Goal: Information Seeking & Learning: Learn about a topic

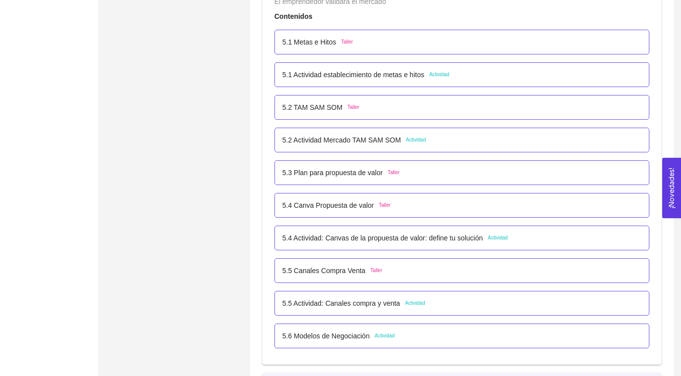
scroll to position [1899, 0]
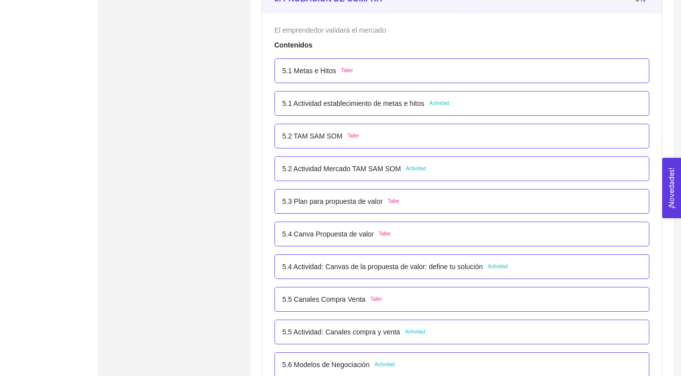
click at [315, 100] on p "5.1 Actividad establecimiento de metas e hitos" at bounding box center [353, 103] width 142 height 11
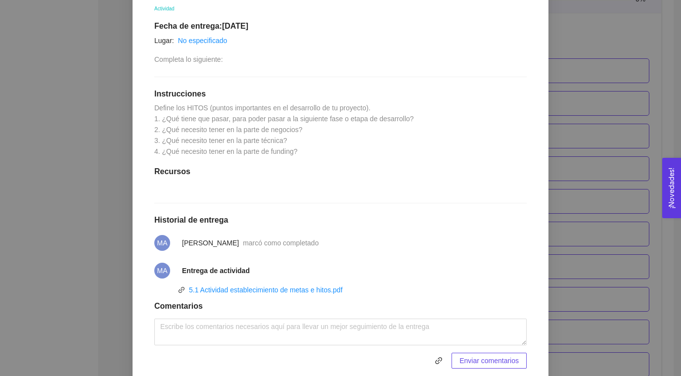
scroll to position [231, 0]
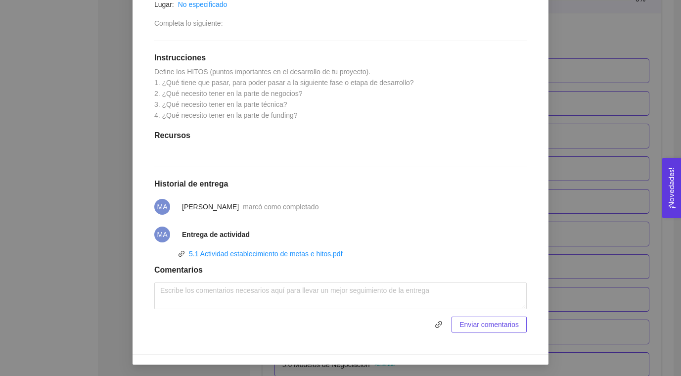
click at [615, 77] on div "5. PROBACIÓN DE COMPRA El emprendedor validará el mercado Asignado por Ana Sofi…" at bounding box center [340, 188] width 681 height 376
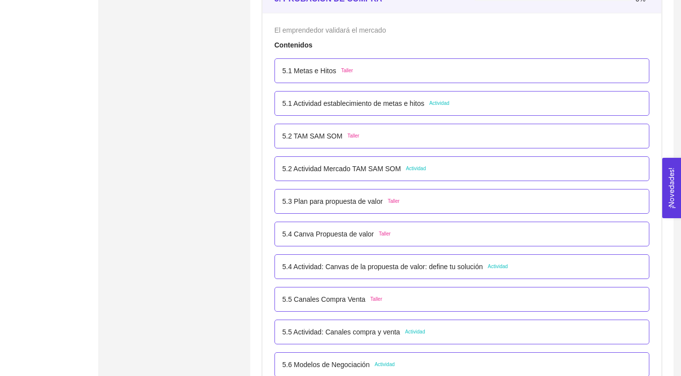
click at [359, 167] on p "5.2 Actividad Mercado TAM SAM SOM" at bounding box center [341, 168] width 119 height 11
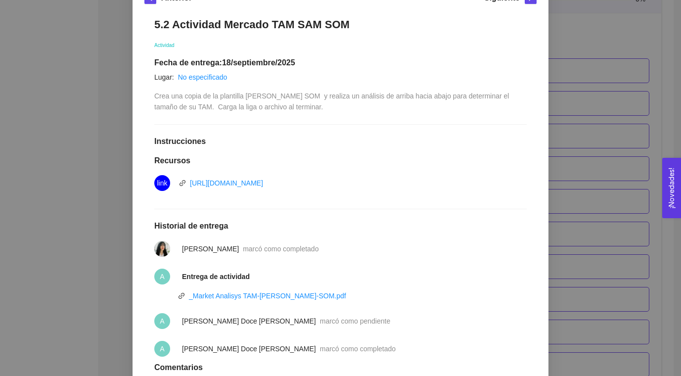
scroll to position [255, 0]
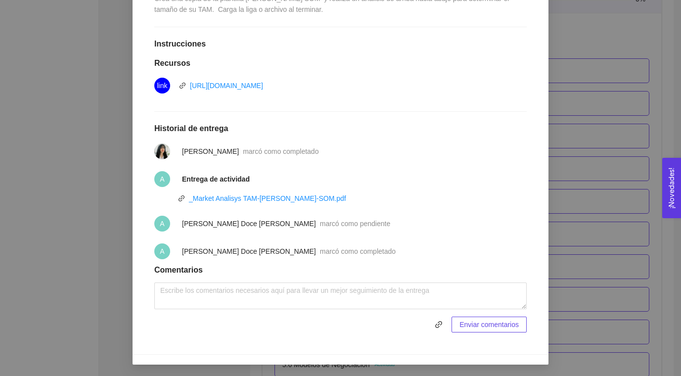
click at [605, 69] on div "5. PROBACIÓN DE COMPRA El emprendedor validará el mercado Asignado por Ana Sofi…" at bounding box center [340, 188] width 681 height 376
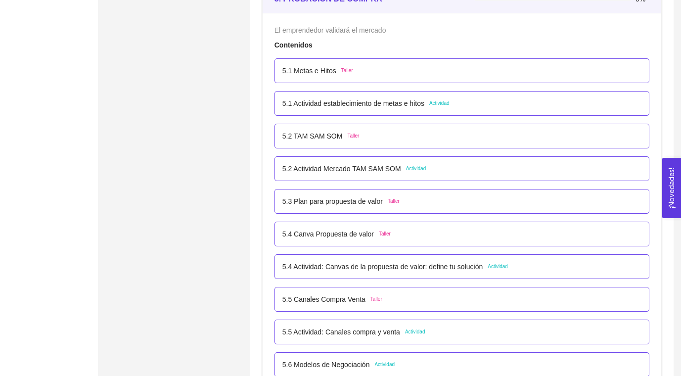
scroll to position [206, 0]
click at [356, 167] on p "5.2 Actividad Mercado TAM SAM SOM" at bounding box center [341, 168] width 119 height 11
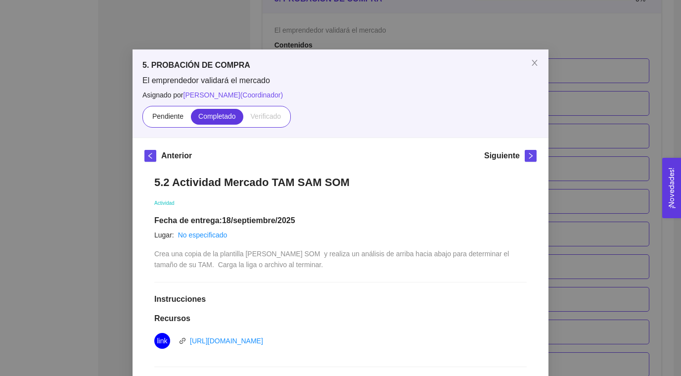
drag, startPoint x: 388, startPoint y: 175, endPoint x: 186, endPoint y: 173, distance: 202.3
click at [186, 173] on div "5.2 Actividad Mercado TAM SAM SOM Actividad Fecha de entrega: 18/septiembre/202…" at bounding box center [340, 382] width 392 height 432
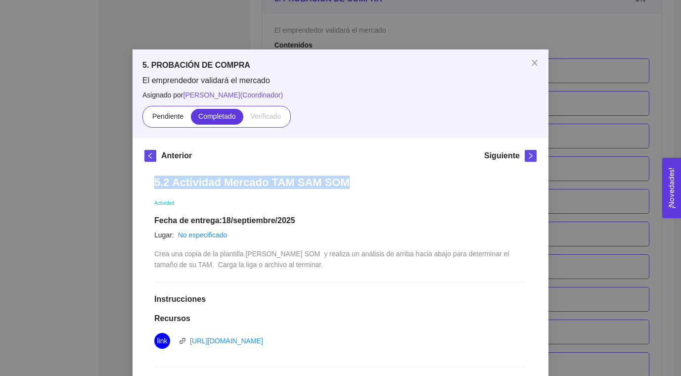
drag, startPoint x: 154, startPoint y: 182, endPoint x: 397, endPoint y: 182, distance: 242.9
click at [397, 182] on div "5.2 Actividad Mercado TAM SAM SOM Actividad Fecha de entrega: 18/septiembre/202…" at bounding box center [340, 382] width 392 height 432
copy h1 "5.2 Actividad Mercado TAM SAM SOM"
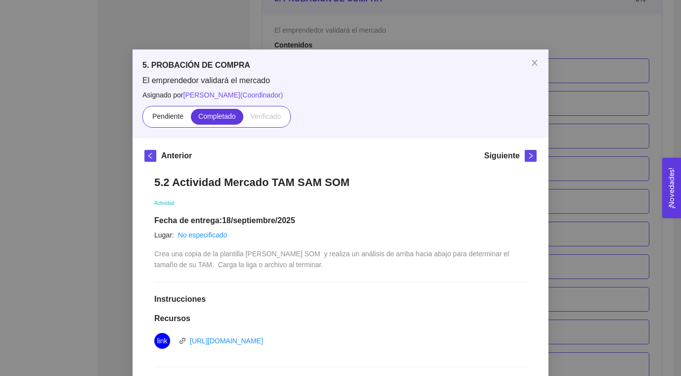
click at [85, 83] on div "5. PROBACIÓN DE COMPRA El emprendedor validará el mercado Asignado por Ana Sofi…" at bounding box center [340, 188] width 681 height 376
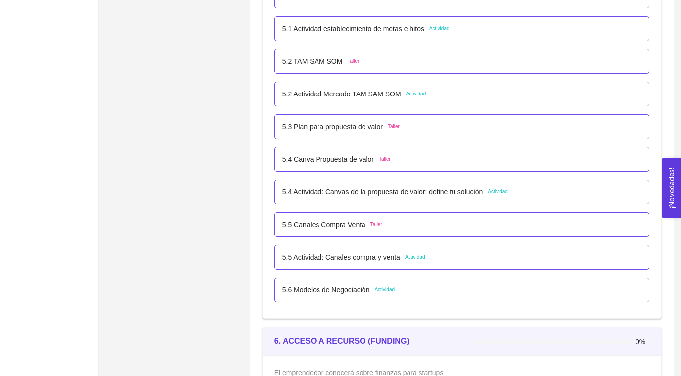
scroll to position [1975, 0]
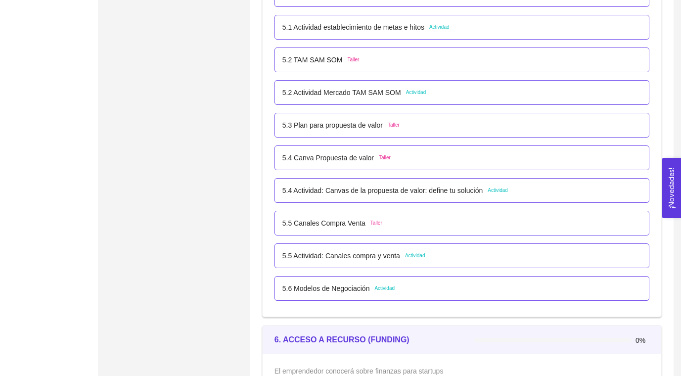
click at [336, 190] on p "5.4 Actividad: Canvas de la propuesta de valor: define tu solución" at bounding box center [382, 190] width 200 height 11
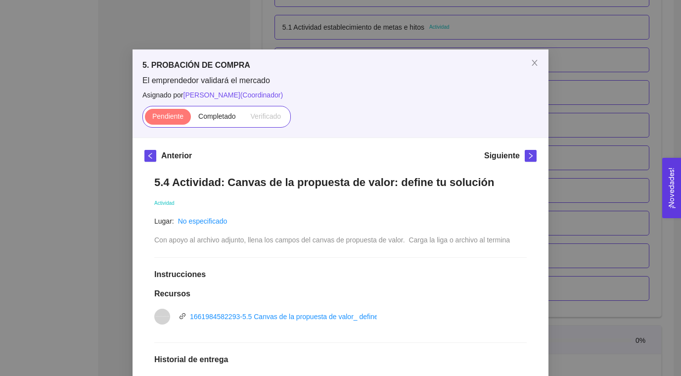
scroll to position [186, 0]
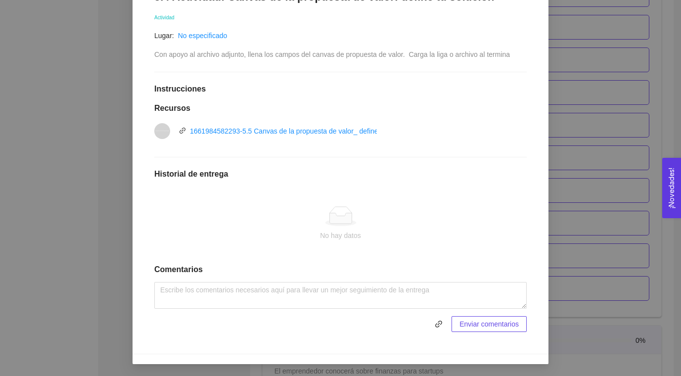
click at [577, 157] on div "5. PROBACIÓN DE COMPRA El emprendedor validará el mercado Asignado por Ana Sofi…" at bounding box center [340, 188] width 681 height 376
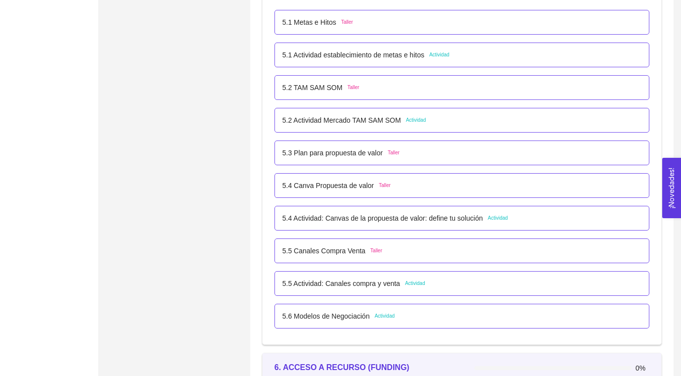
scroll to position [1939, 0]
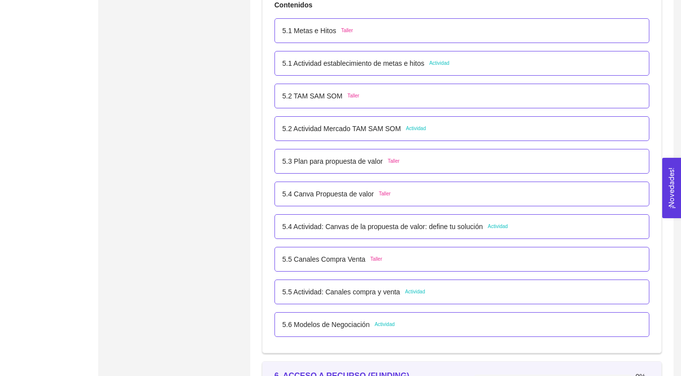
click at [388, 129] on p "5.2 Actividad Mercado TAM SAM SOM" at bounding box center [341, 128] width 119 height 11
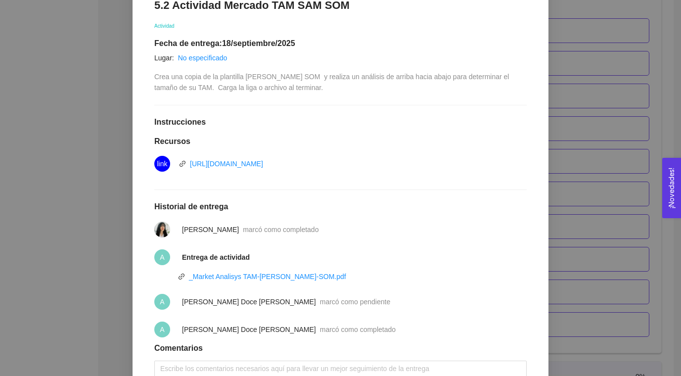
scroll to position [255, 0]
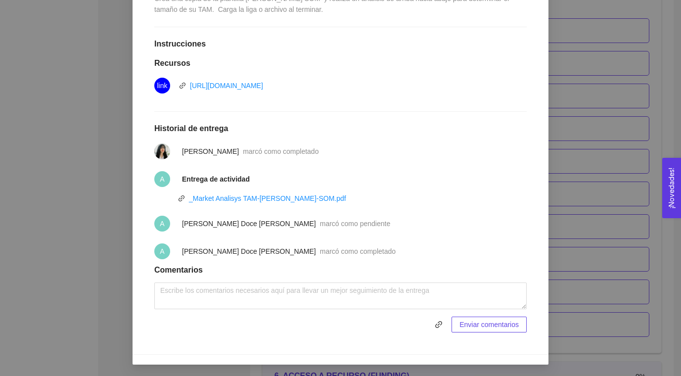
click at [609, 159] on div "5. PROBACIÓN DE COMPRA El emprendedor validará el mercado Asignado por Ana Sofi…" at bounding box center [340, 188] width 681 height 376
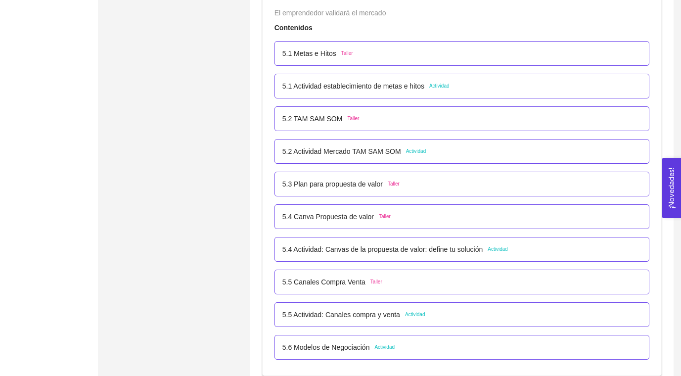
scroll to position [1915, 0]
click at [410, 88] on p "5.1 Actividad establecimiento de metas e hitos" at bounding box center [353, 87] width 142 height 11
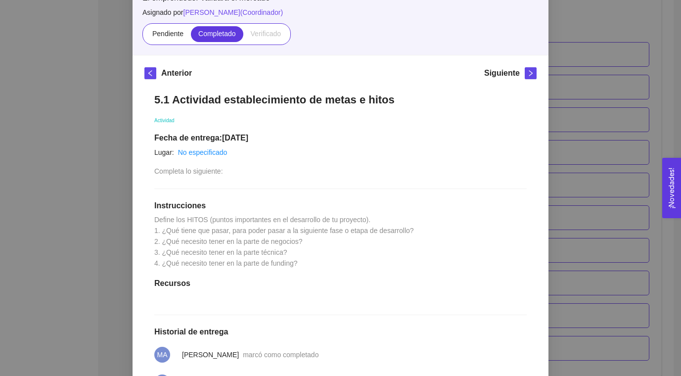
scroll to position [231, 0]
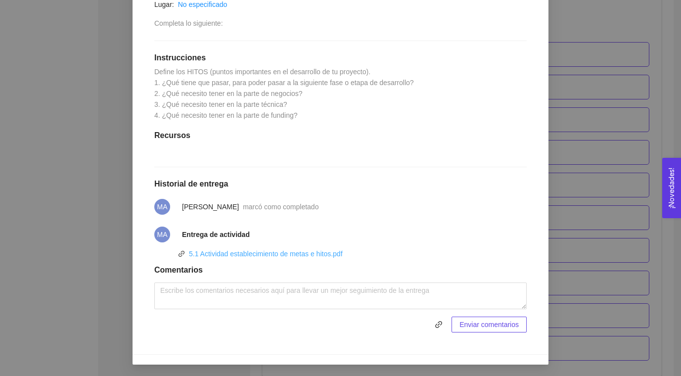
click at [309, 252] on link "5.1 Actividad establecimiento de metas e hitos.pdf" at bounding box center [266, 254] width 154 height 8
click at [99, 76] on div "5. PROBACIÓN DE COMPRA El emprendedor validará el mercado Asignado por Ana Sofi…" at bounding box center [340, 188] width 681 height 376
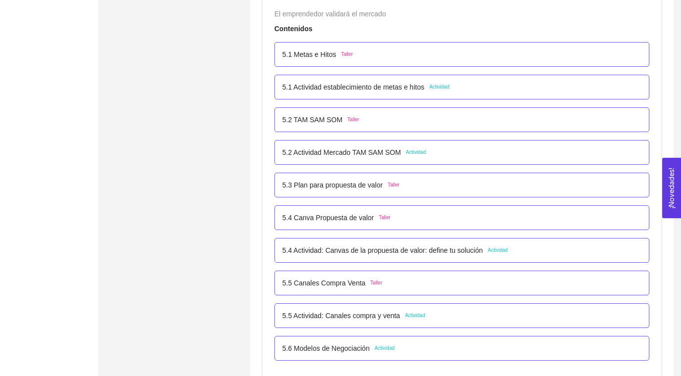
scroll to position [181, 0]
click at [348, 89] on p "5.1 Actividad establecimiento de metas e hitos" at bounding box center [353, 87] width 142 height 11
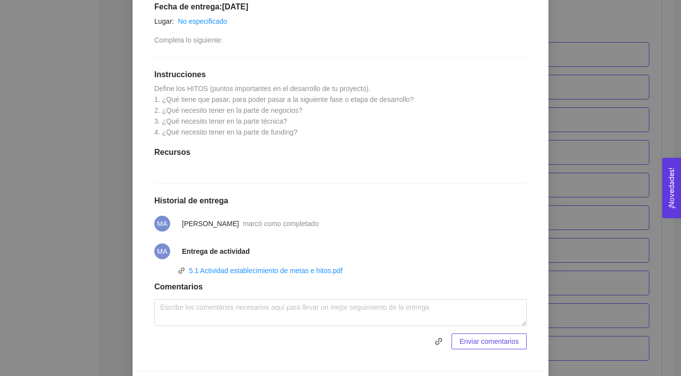
scroll to position [215, 0]
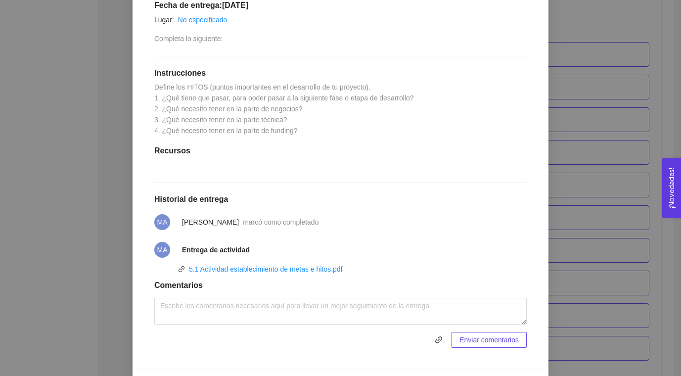
click at [565, 118] on div "5. PROBACIÓN DE COMPRA El emprendedor validará el mercado Asignado por Ana Sofi…" at bounding box center [340, 188] width 681 height 376
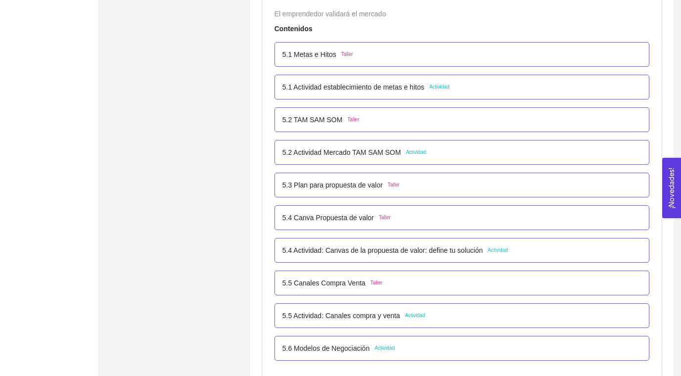
scroll to position [181, 0]
click at [385, 149] on p "5.2 Actividad Mercado TAM SAM SOM" at bounding box center [341, 152] width 119 height 11
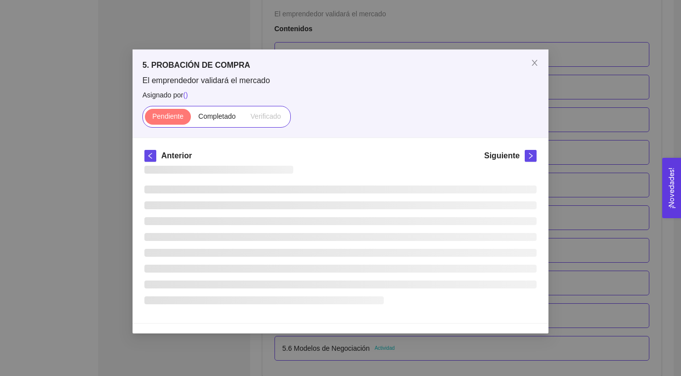
scroll to position [0, 0]
click at [385, 150] on div "Anterior Siguiente" at bounding box center [340, 158] width 392 height 16
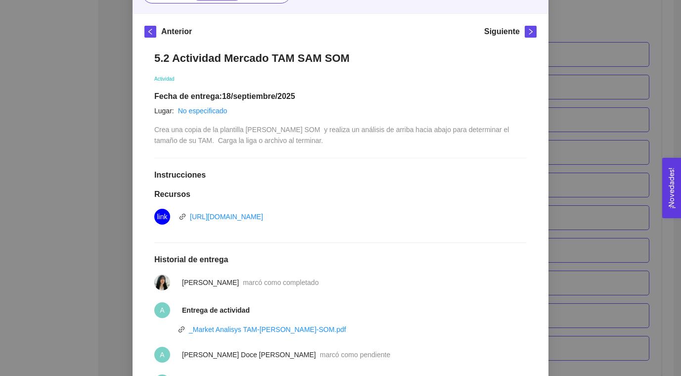
scroll to position [194, 0]
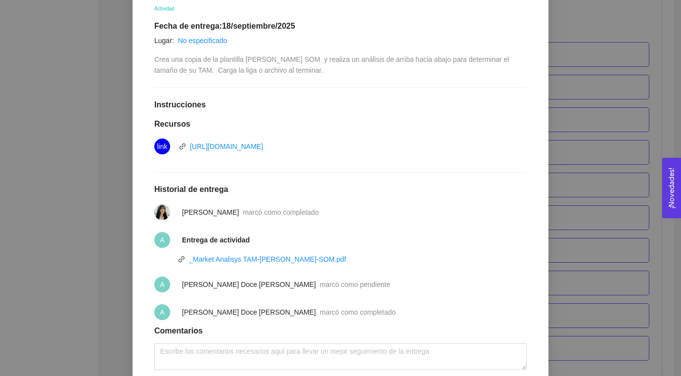
click at [606, 80] on div "5. PROBACIÓN DE COMPRA El emprendedor validará el mercado Asignado por Ana Sofi…" at bounding box center [340, 188] width 681 height 376
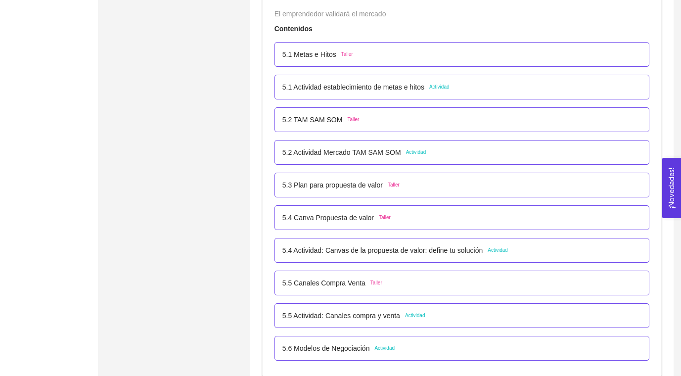
click at [405, 252] on p "5.4 Actividad: Canvas de la propuesta de valor: define tu solución" at bounding box center [382, 250] width 200 height 11
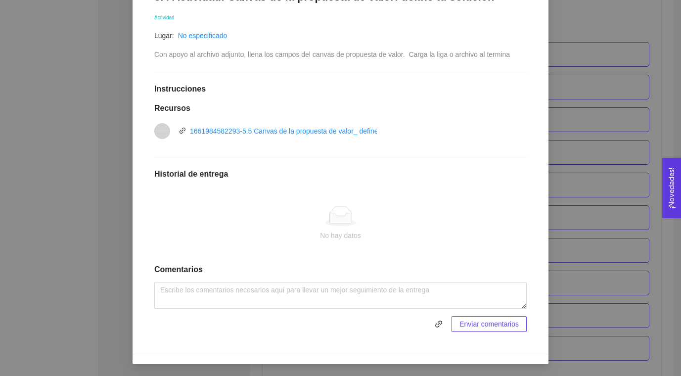
click at [601, 156] on div "5. PROBACIÓN DE COMPRA El emprendedor validará el mercado Asignado por Ana Sofi…" at bounding box center [340, 188] width 681 height 376
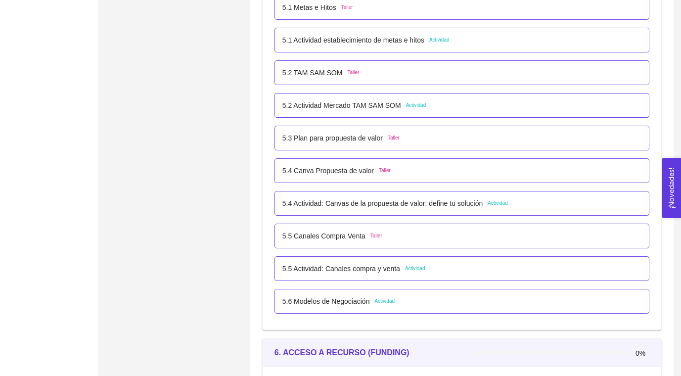
scroll to position [1963, 0]
click at [305, 107] on p "5.2 Actividad Mercado TAM SAM SOM" at bounding box center [341, 104] width 119 height 11
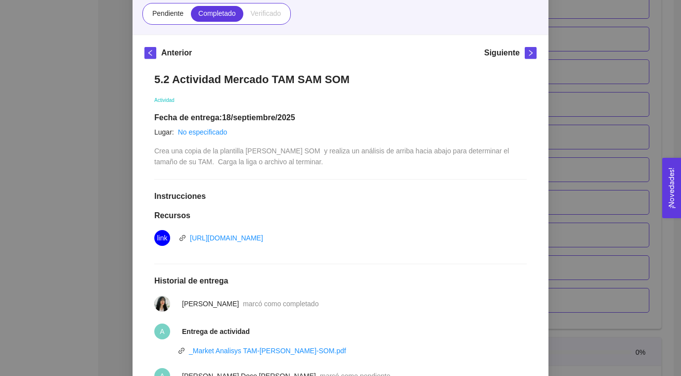
scroll to position [255, 0]
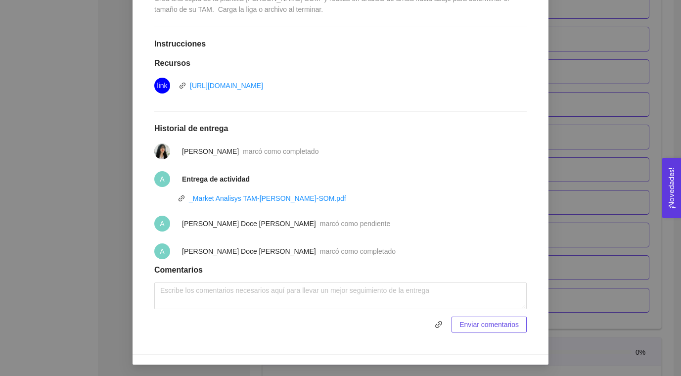
click at [99, 212] on div "5. PROBACIÓN DE COMPRA El emprendedor validará el mercado Asignado por Ana Sofi…" at bounding box center [340, 188] width 681 height 376
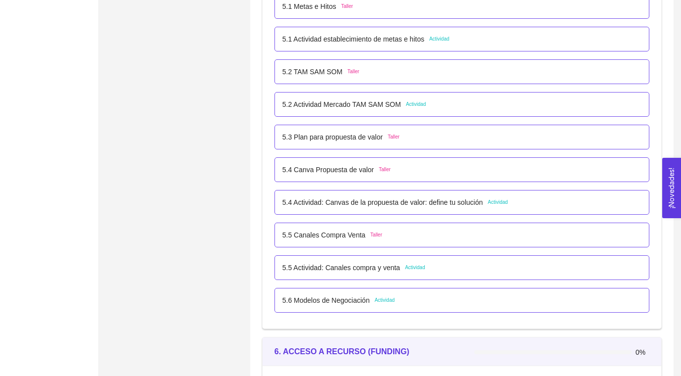
scroll to position [206, 0]
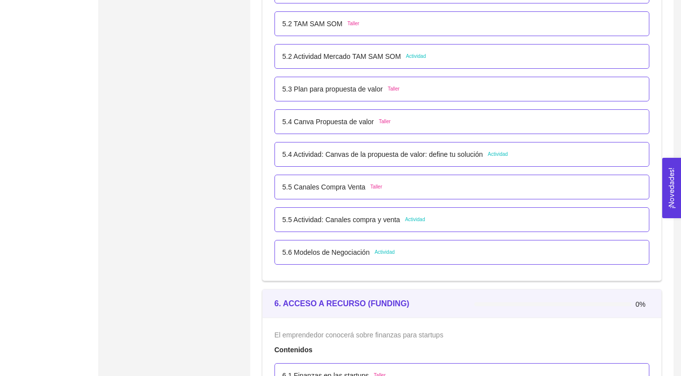
scroll to position [1998, 0]
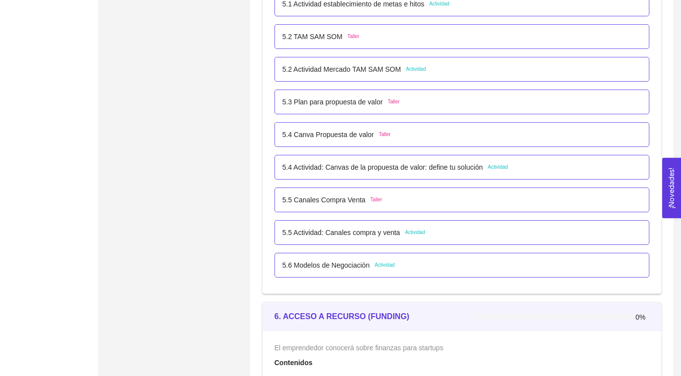
click at [377, 164] on p "5.4 Actividad: Canvas de la propuesta de valor: define tu solución" at bounding box center [382, 167] width 200 height 11
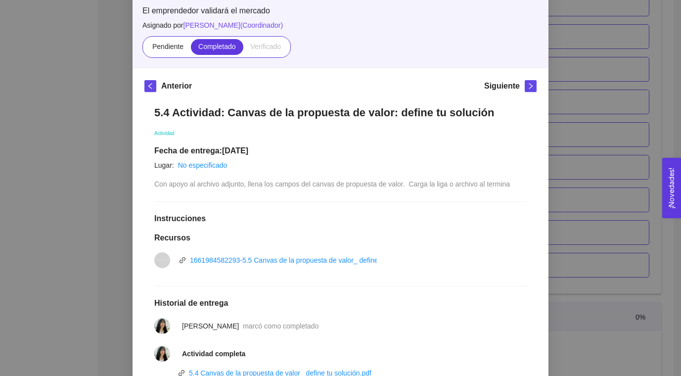
scroll to position [189, 0]
